Goal: Task Accomplishment & Management: Manage account settings

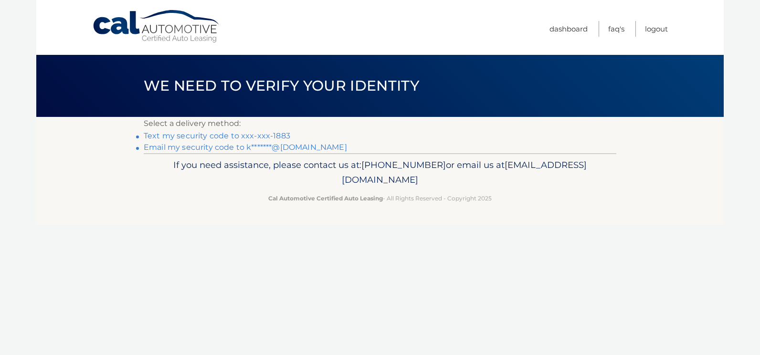
click at [164, 136] on link "Text my security code to xxx-xxx-1883" at bounding box center [217, 135] width 147 height 9
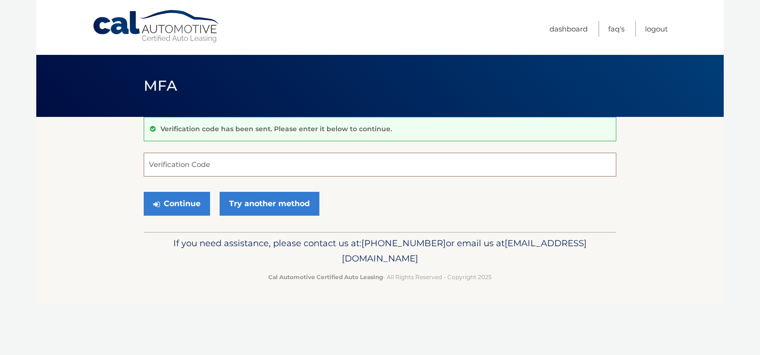
click at [167, 170] on input "Verification Code" at bounding box center [380, 165] width 473 height 24
type input "316468"
click at [171, 201] on button "Continue" at bounding box center [177, 204] width 66 height 24
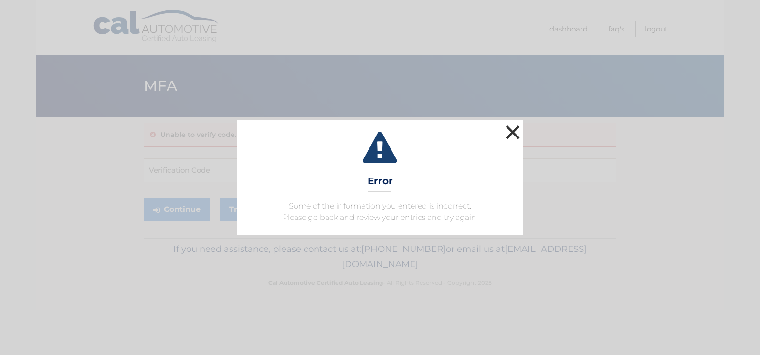
click at [512, 130] on button "×" at bounding box center [512, 132] width 19 height 19
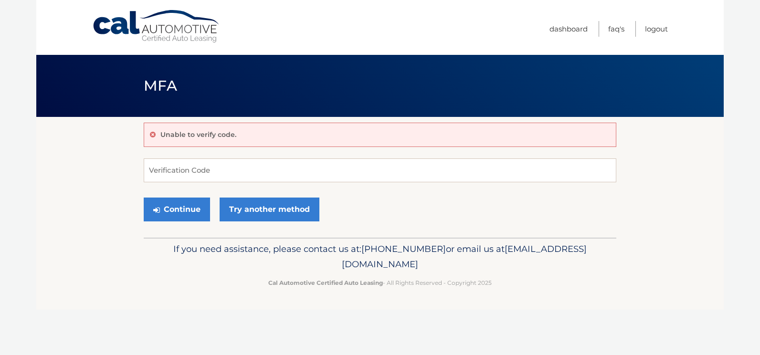
click at [512, 130] on div "Unable to verify code." at bounding box center [380, 135] width 473 height 24
click at [222, 171] on input "Verification Code" at bounding box center [380, 171] width 473 height 24
type input "590224"
click at [144, 198] on button "Continue" at bounding box center [177, 210] width 66 height 24
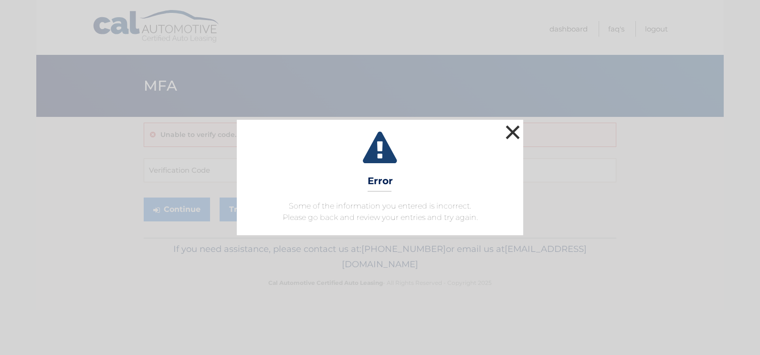
click at [512, 133] on button "×" at bounding box center [512, 132] width 19 height 19
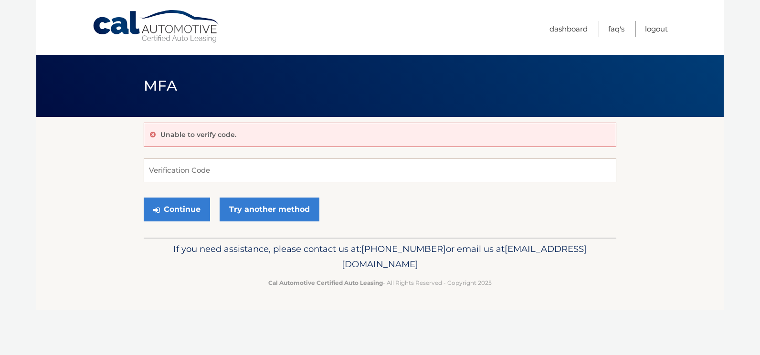
click at [512, 133] on div "Unable to verify code." at bounding box center [380, 135] width 473 height 24
click at [654, 31] on link "Logout" at bounding box center [656, 29] width 23 height 16
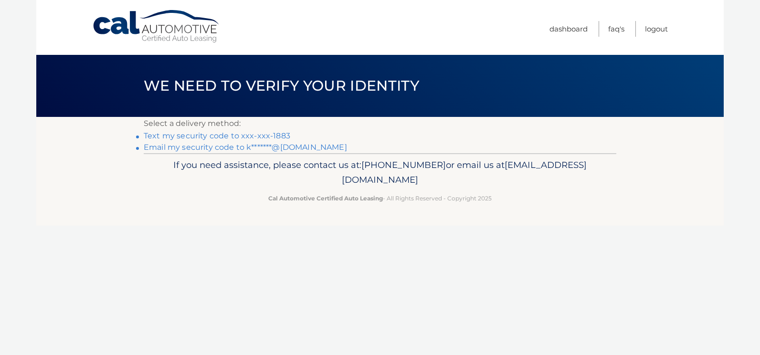
click at [230, 137] on link "Text my security code to xxx-xxx-1883" at bounding box center [217, 135] width 147 height 9
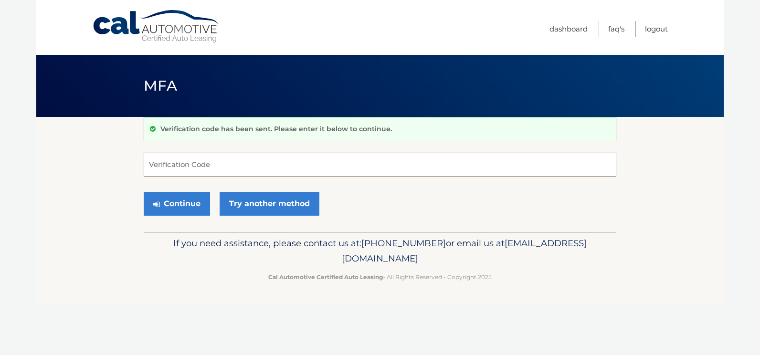
click at [209, 176] on input "Verification Code" at bounding box center [380, 165] width 473 height 24
type input "626433"
click at [189, 205] on button "Continue" at bounding box center [177, 204] width 66 height 24
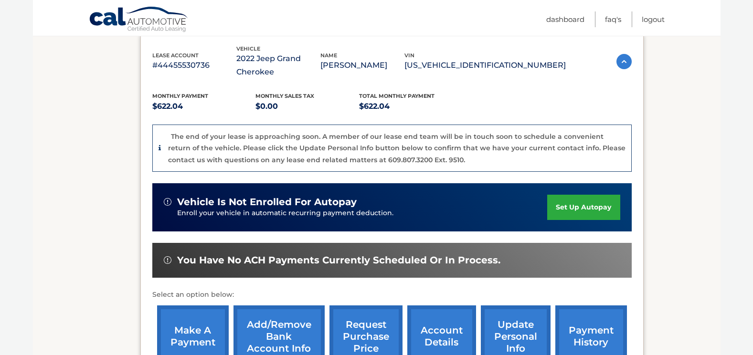
scroll to position [296, 0]
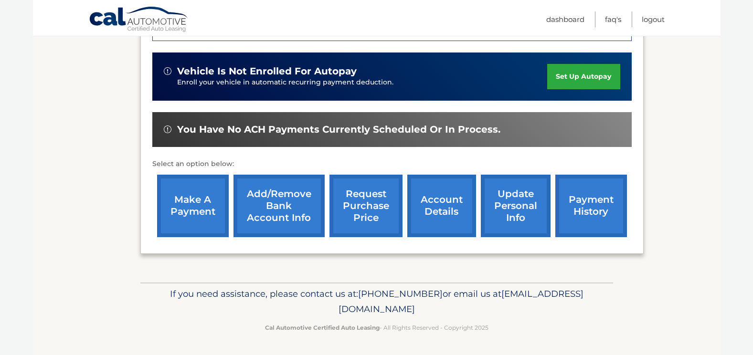
click at [187, 207] on link "make a payment" at bounding box center [193, 206] width 72 height 63
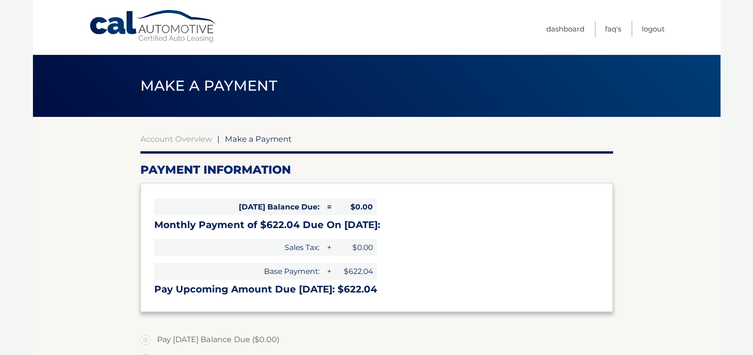
select select "N2Q5NTlmZjktZDM4My00MDhlLThjOGItNGM0NmNmZGU0Zjc3"
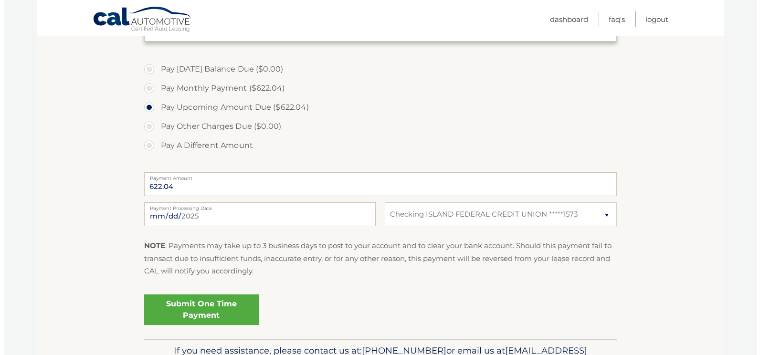
scroll to position [287, 0]
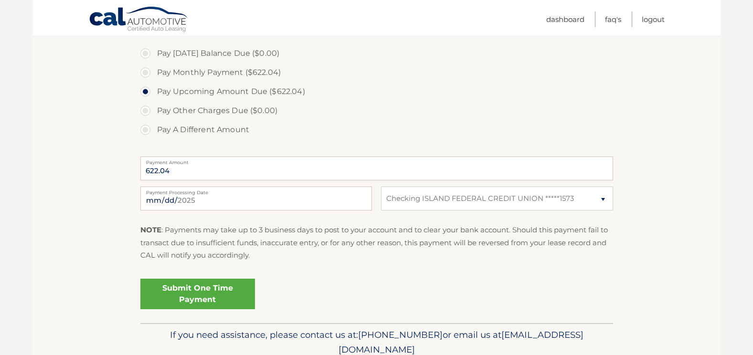
click at [225, 299] on link "Submit One Time Payment" at bounding box center [197, 294] width 115 height 31
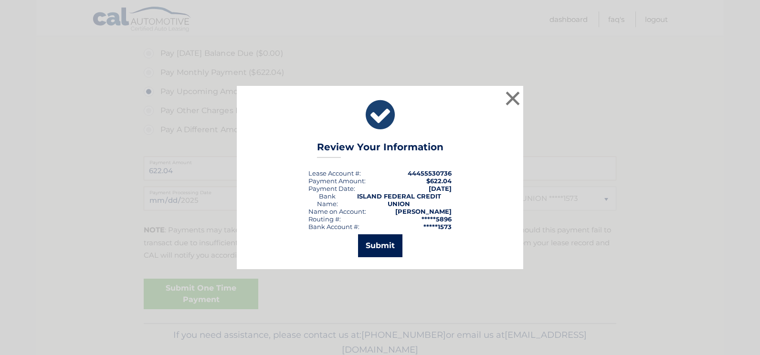
click at [365, 253] on button "Submit" at bounding box center [380, 246] width 44 height 23
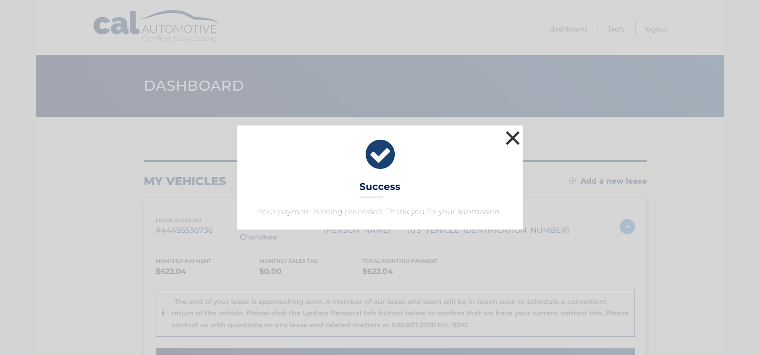
click at [509, 136] on button "×" at bounding box center [512, 137] width 19 height 19
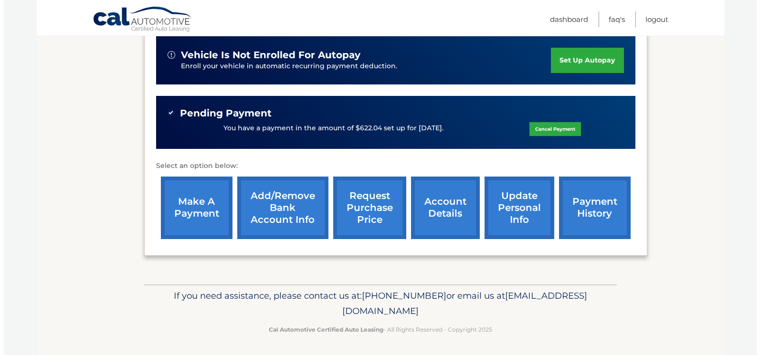
scroll to position [314, 0]
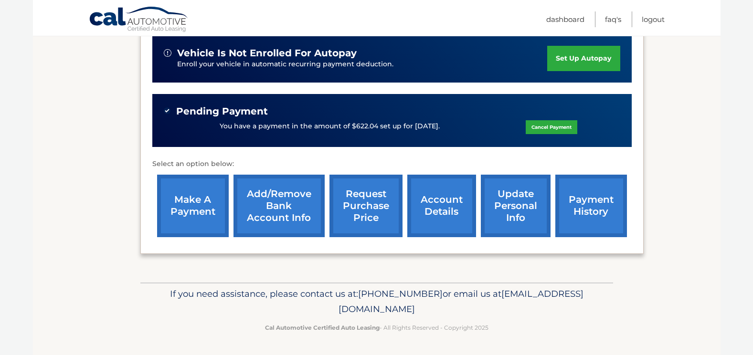
click at [373, 209] on link "request purchase price" at bounding box center [366, 206] width 73 height 63
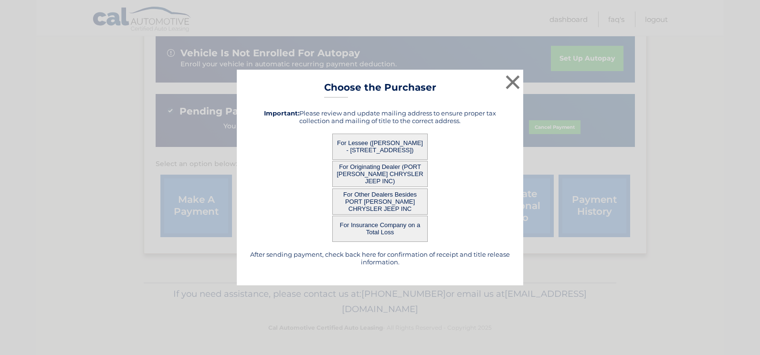
click at [373, 209] on button "For Other Dealers Besides PORT [PERSON_NAME] CHRYSLER JEEP INC" at bounding box center [380, 202] width 96 height 26
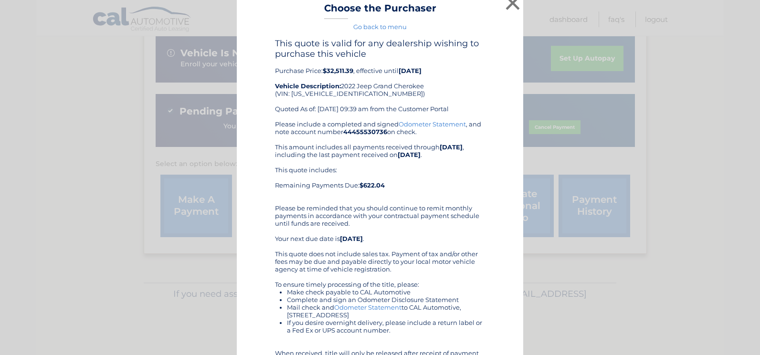
scroll to position [0, 0]
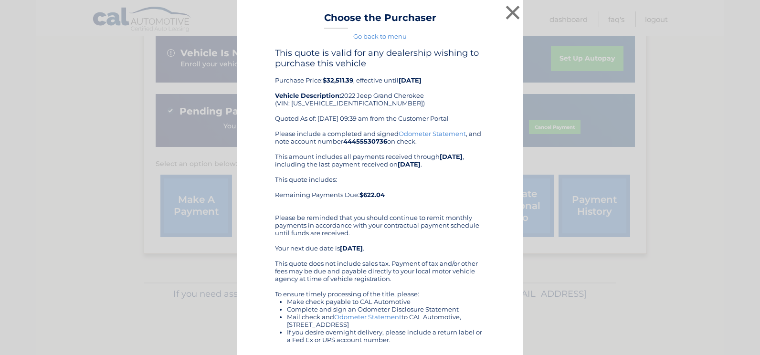
click at [378, 35] on link "Go back to menu" at bounding box center [379, 36] width 53 height 8
click at [378, 35] on div "× Choose the Purchaser Go back to menu After sending payment, check back here f…" at bounding box center [380, 177] width 760 height 355
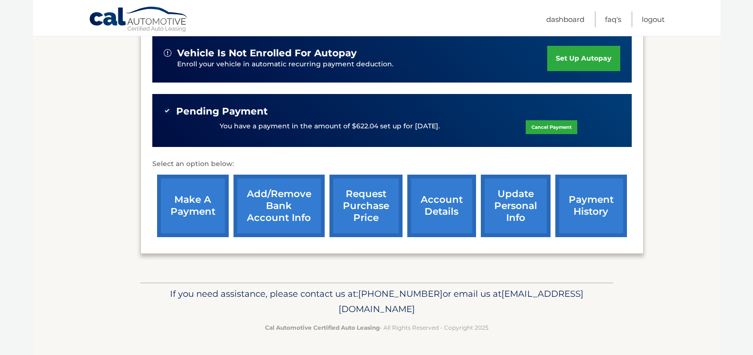
click at [365, 193] on link "request purchase price" at bounding box center [366, 206] width 73 height 63
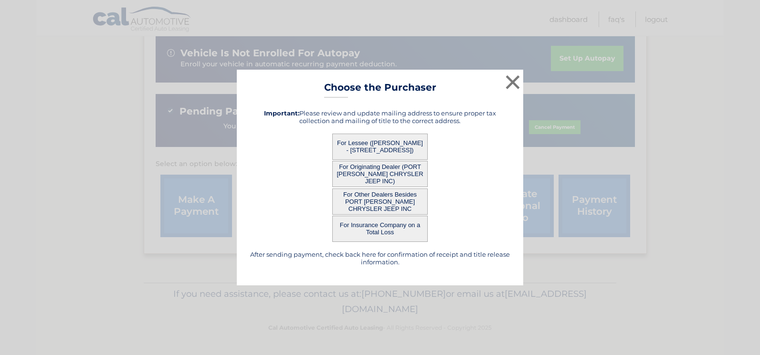
click at [394, 149] on button "For Lessee ([PERSON_NAME] - [STREET_ADDRESS])" at bounding box center [380, 147] width 96 height 26
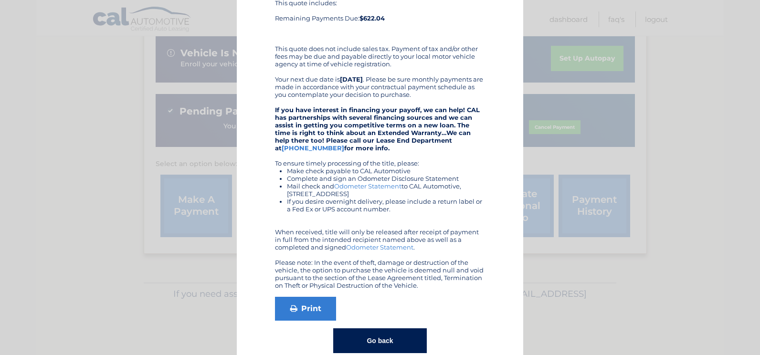
scroll to position [161, 0]
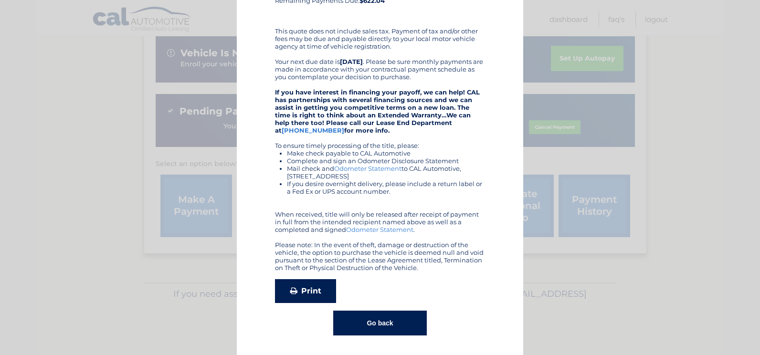
click at [276, 295] on link "Print" at bounding box center [305, 291] width 61 height 24
click at [368, 321] on button "Go back" at bounding box center [379, 323] width 93 height 25
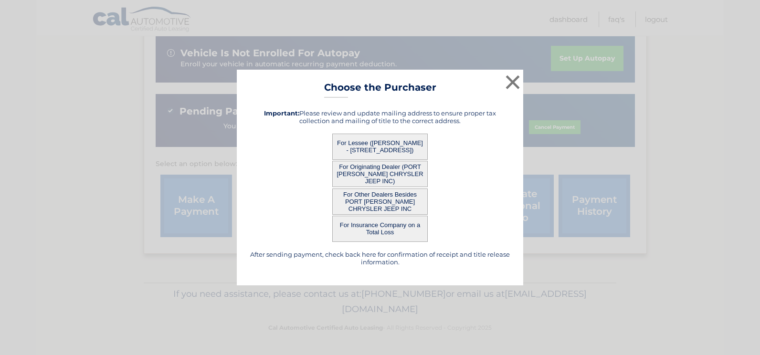
scroll to position [0, 0]
click at [390, 202] on button "For Other Dealers Besides PORT [PERSON_NAME] CHRYSLER JEEP INC" at bounding box center [380, 202] width 96 height 26
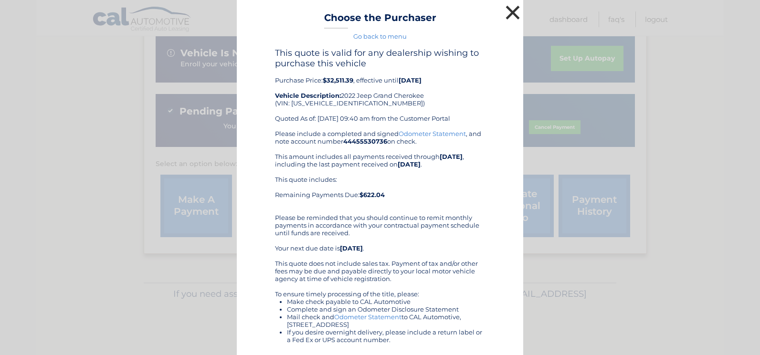
click at [509, 13] on button "×" at bounding box center [512, 12] width 19 height 19
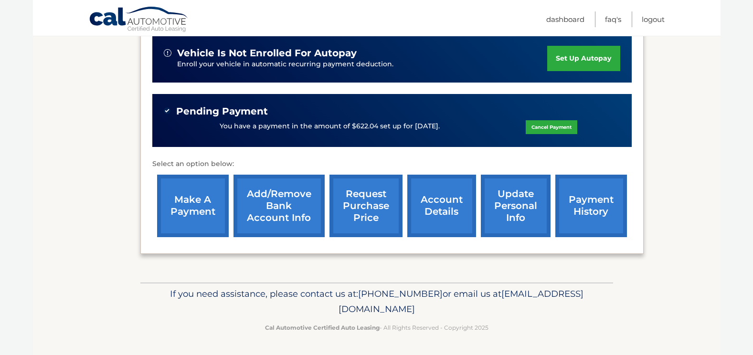
click at [363, 209] on link "request purchase price" at bounding box center [366, 206] width 73 height 63
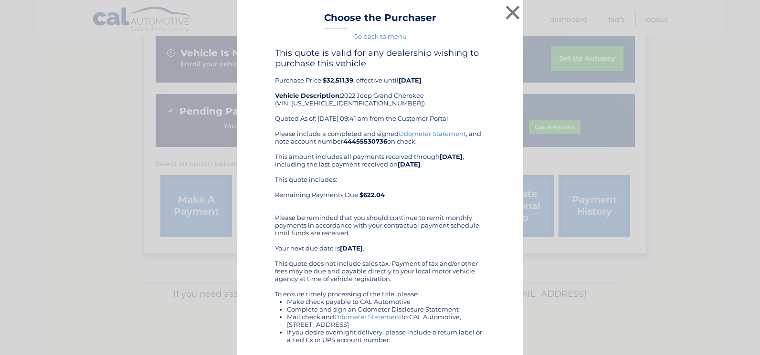
click at [367, 175] on div "Please include a completed and signed Odometer Statement , and note account num…" at bounding box center [380, 275] width 210 height 290
click at [388, 36] on link "Go back to menu" at bounding box center [379, 36] width 53 height 8
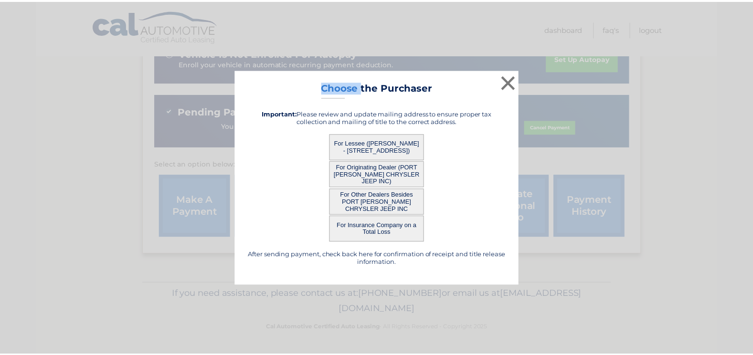
scroll to position [314, 0]
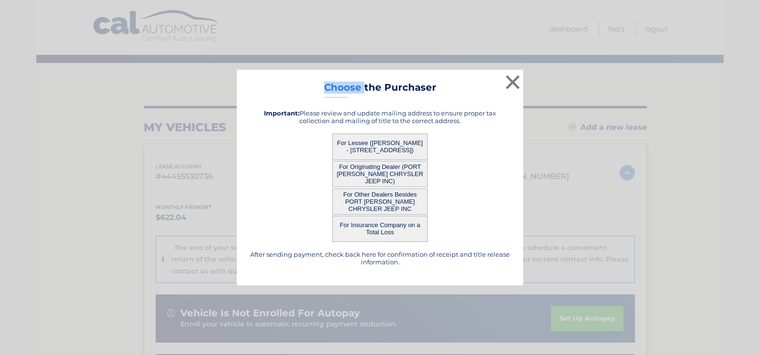
click at [388, 36] on div "× Choose the Purchaser Go back to menu After sending payment, check back here f…" at bounding box center [380, 177] width 760 height 355
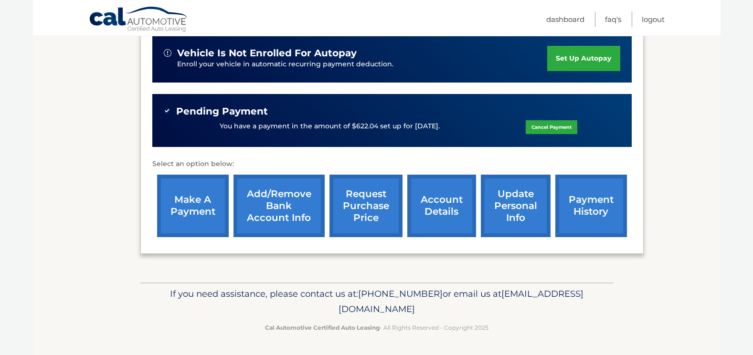
click at [383, 186] on link "request purchase price" at bounding box center [366, 206] width 73 height 63
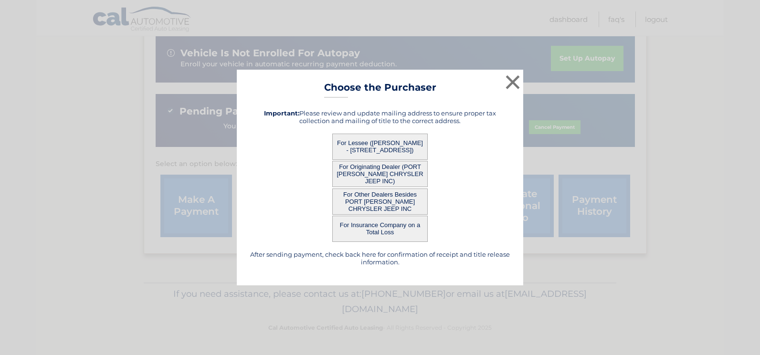
click at [384, 170] on button "For Originating Dealer (PORT [PERSON_NAME] CHRYSLER JEEP INC)" at bounding box center [380, 174] width 96 height 26
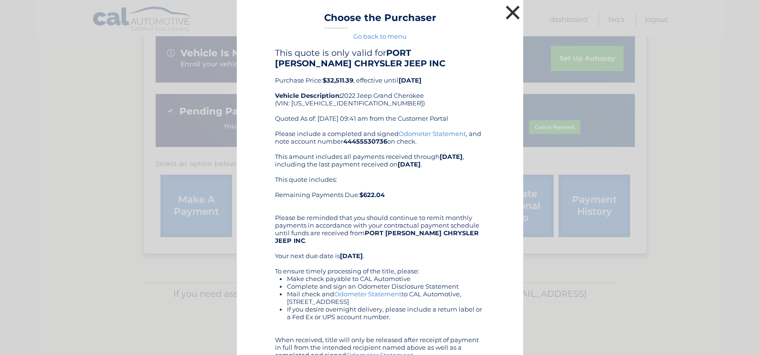
click at [506, 12] on button "×" at bounding box center [512, 12] width 19 height 19
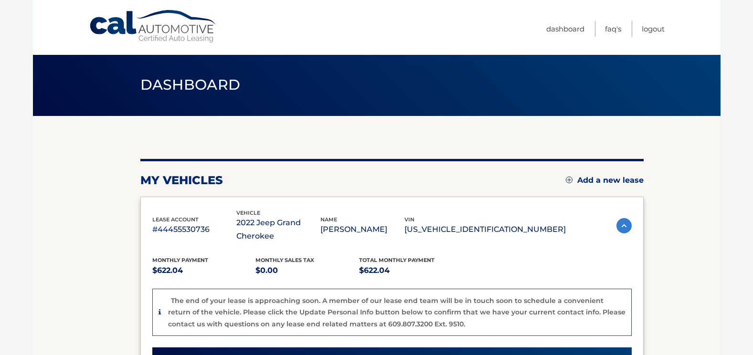
scroll to position [0, 0]
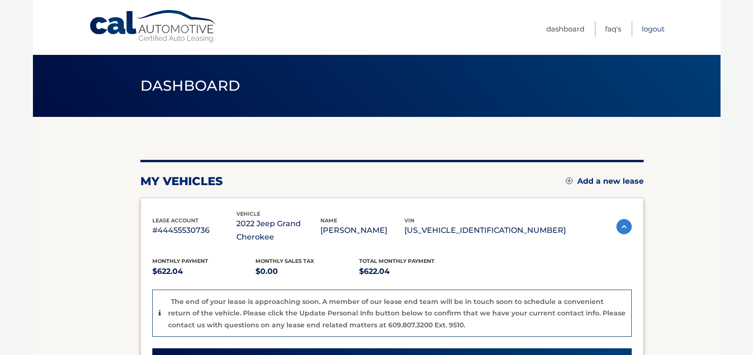
click at [657, 29] on link "Logout" at bounding box center [653, 29] width 23 height 16
